Goal: Navigation & Orientation: Understand site structure

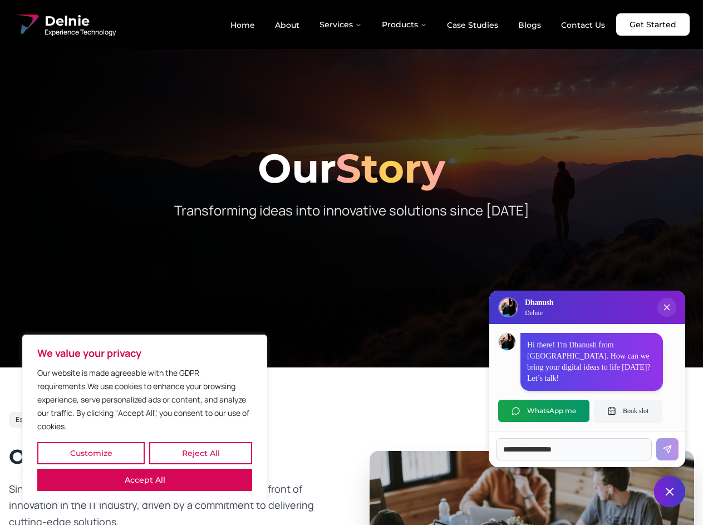
click at [91, 453] on button "Customize" at bounding box center [90, 453] width 107 height 22
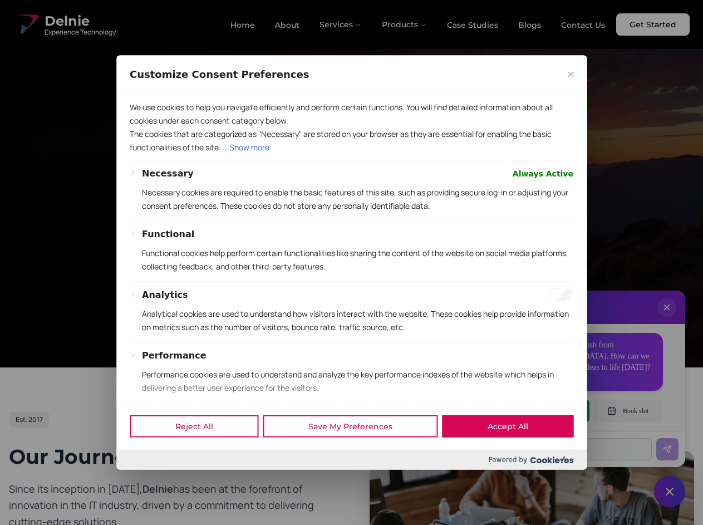
click at [200, 453] on div at bounding box center [351, 262] width 703 height 525
click at [145, 127] on p "We use cookies to help you navigate efficiently and perform certain functions. …" at bounding box center [351, 113] width 443 height 27
click at [351, 262] on div "We use cookies to help you navigate efficiently and perform certain functions. …" at bounding box center [351, 247] width 470 height 309
click at [341, 24] on div at bounding box center [351, 262] width 703 height 525
click at [404, 24] on div at bounding box center [351, 262] width 703 height 525
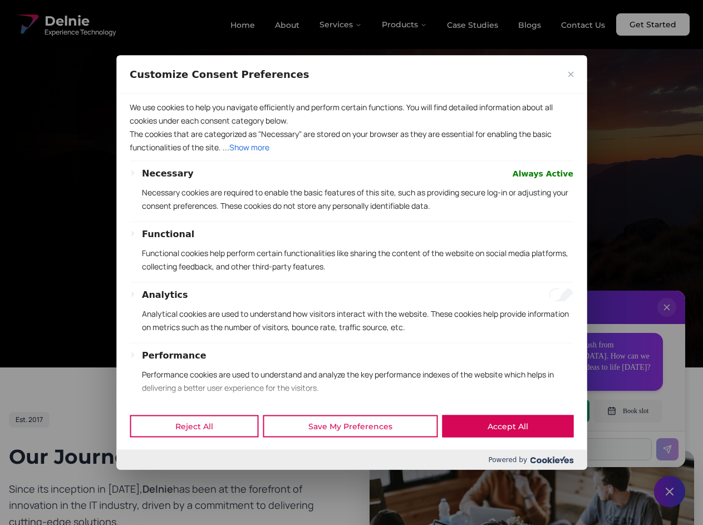
click at [666, 318] on div at bounding box center [351, 262] width 703 height 525
click at [543, 411] on div "Reject All Save My Preferences Accept All" at bounding box center [351, 425] width 470 height 47
click at [627, 411] on div at bounding box center [351, 262] width 703 height 525
click at [669, 491] on div at bounding box center [351, 262] width 703 height 525
